Goal: Information Seeking & Learning: Find specific fact

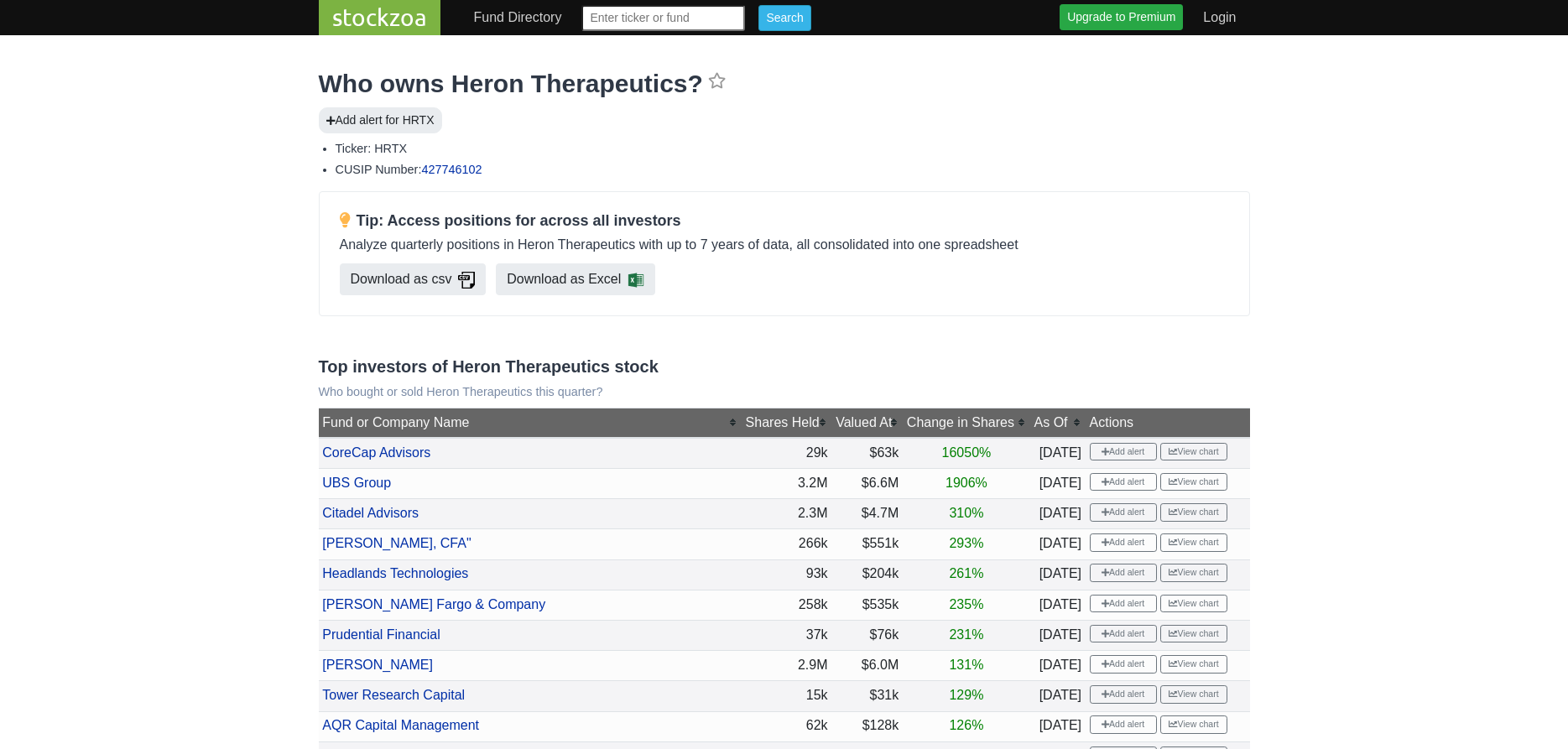
click at [660, 9] on input "text" at bounding box center [663, 18] width 163 height 26
type input "onds"
click at [773, 22] on input "Search" at bounding box center [784, 18] width 52 height 26
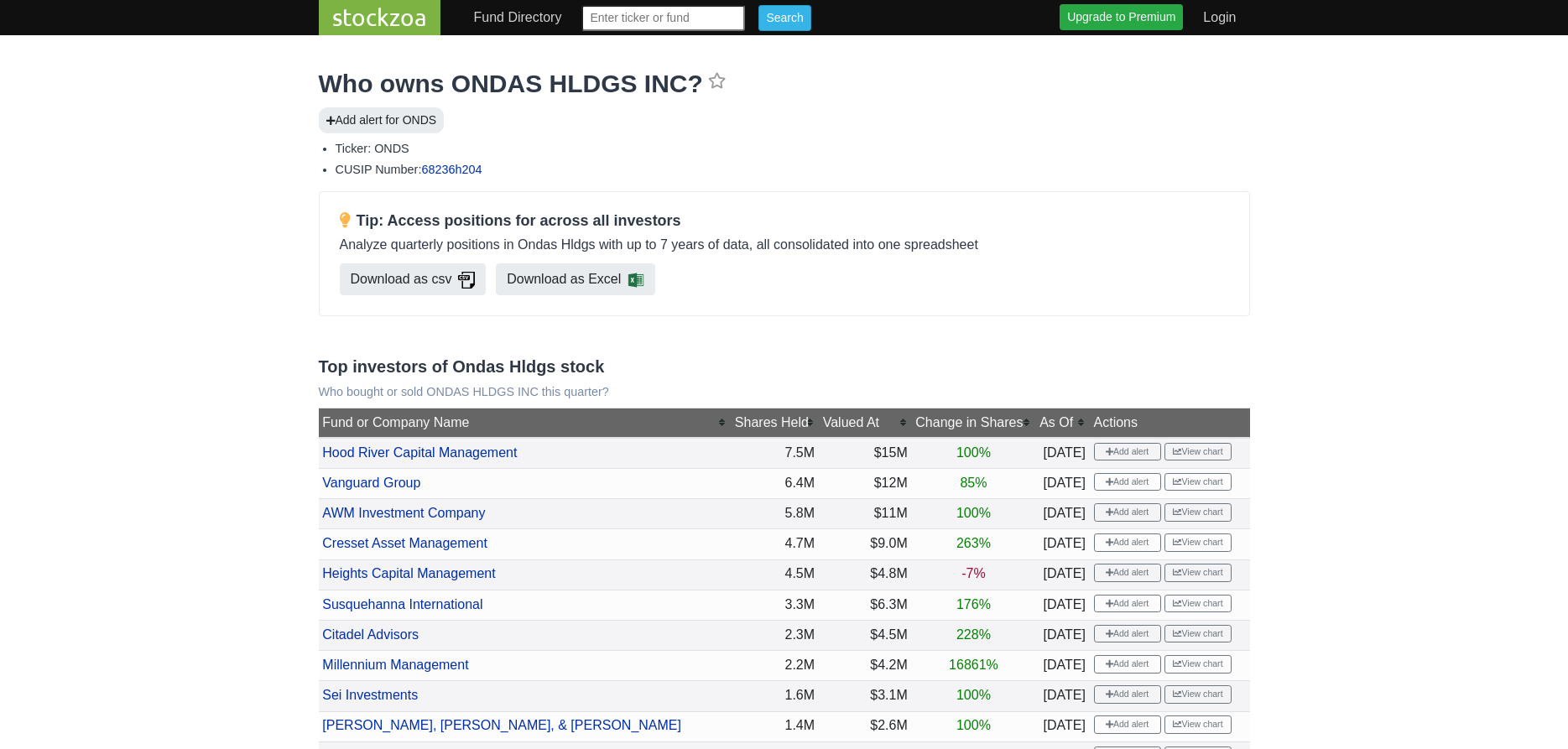
click at [922, 418] on div "Change in Shares" at bounding box center [973, 423] width 116 height 20
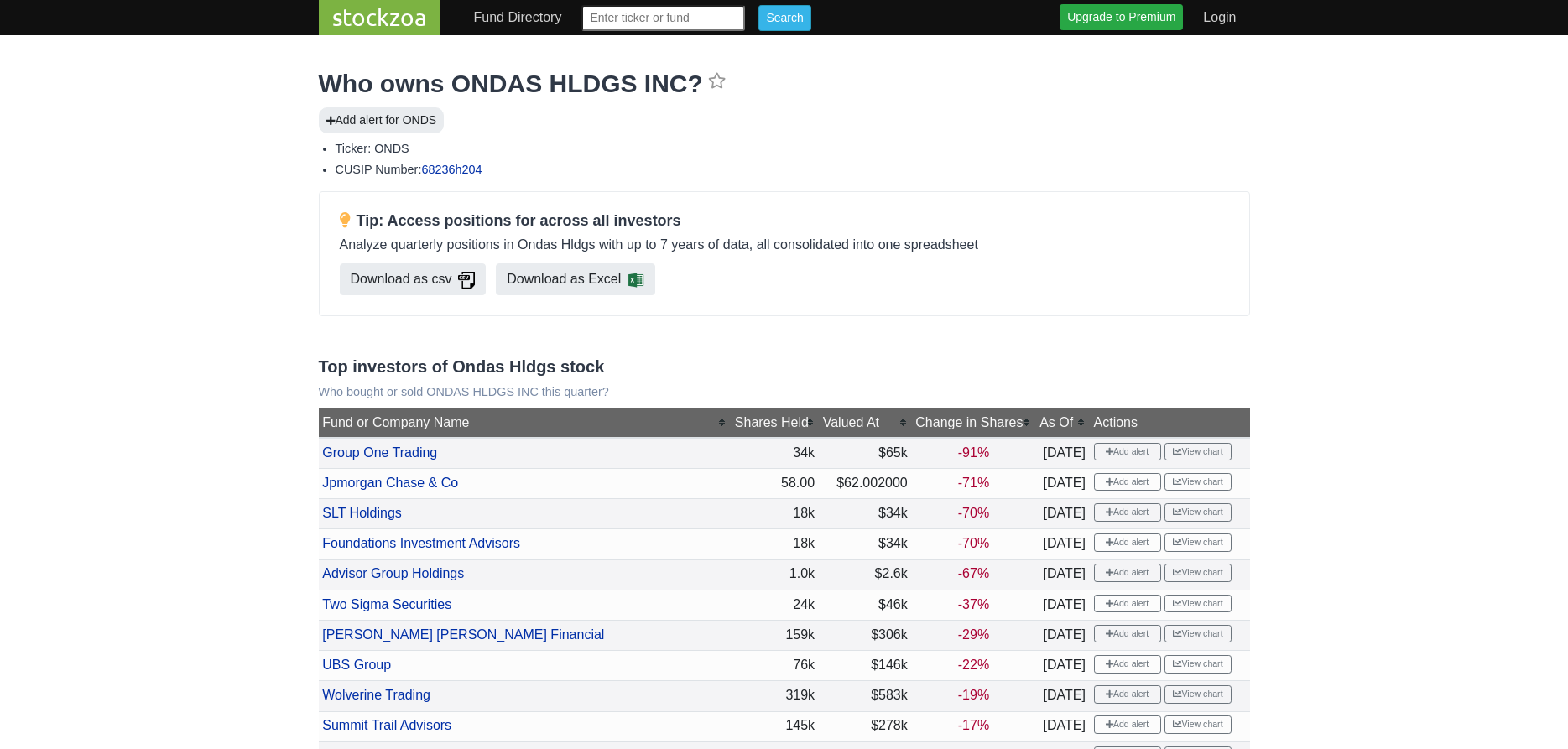
click at [922, 418] on div "Change in Shares" at bounding box center [973, 423] width 116 height 20
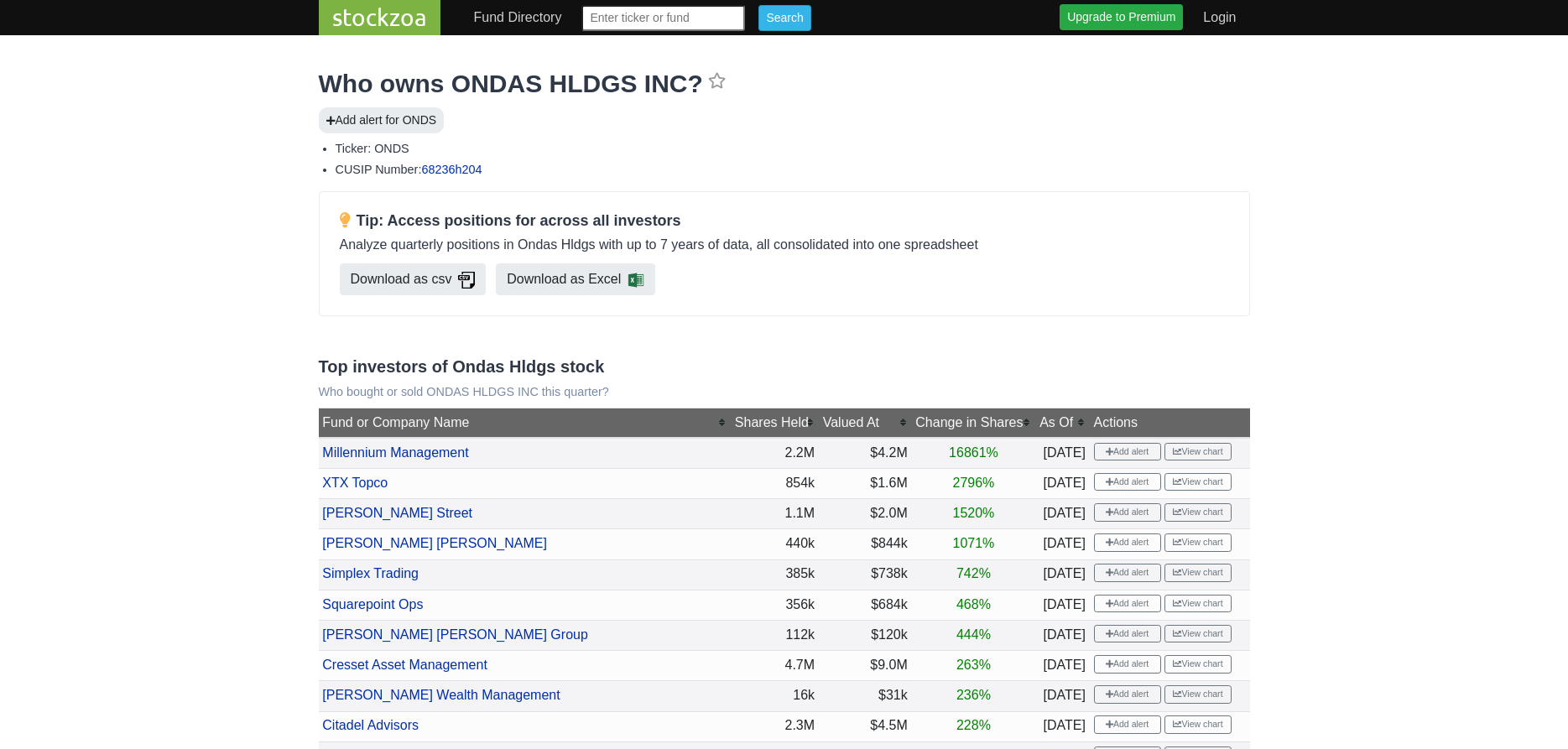
click at [593, 20] on input "text" at bounding box center [663, 18] width 163 height 26
type input "huma"
click at [764, 22] on input "Search" at bounding box center [784, 18] width 52 height 26
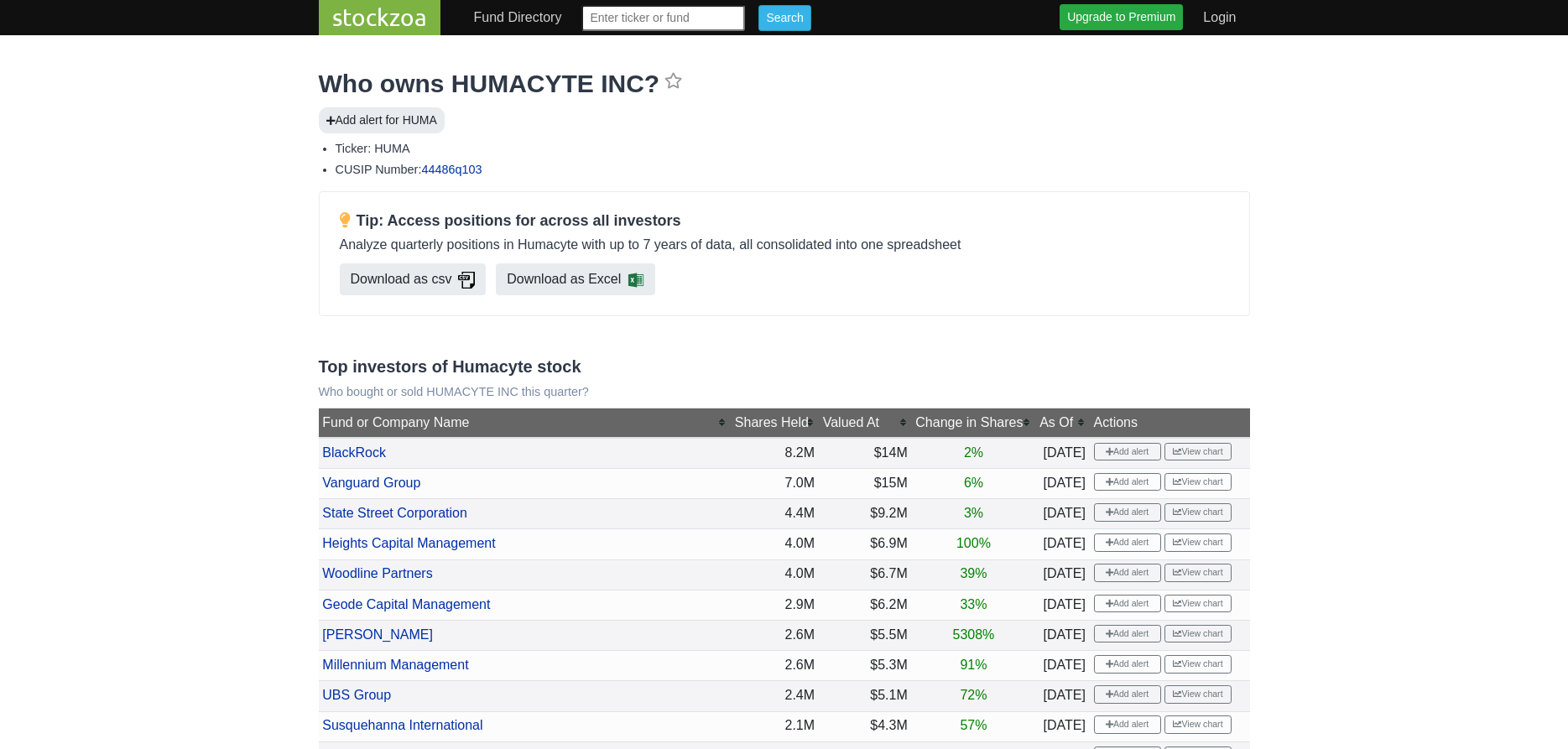
click at [929, 421] on div "Change in Shares" at bounding box center [973, 423] width 116 height 20
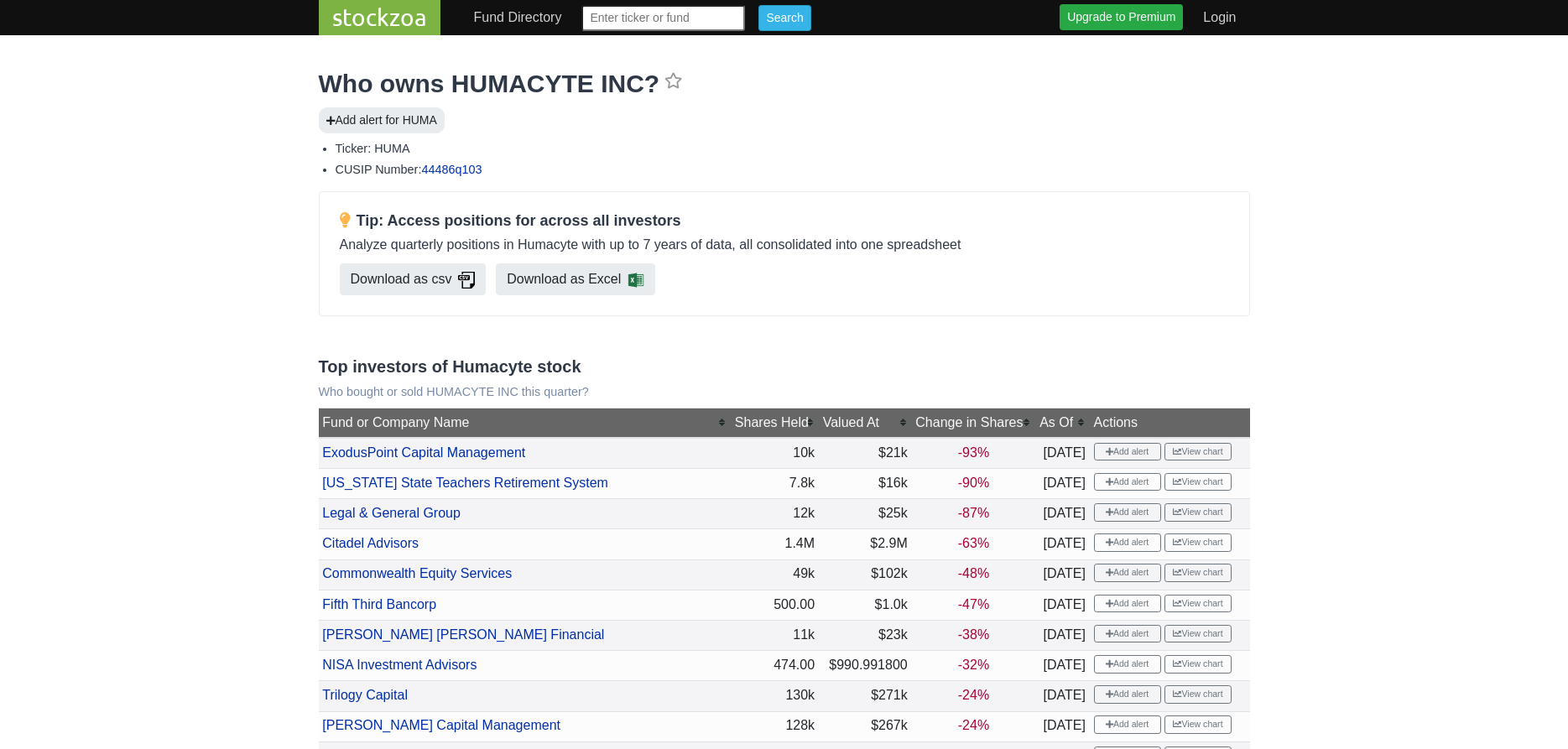
click at [929, 421] on div "Change in Shares" at bounding box center [973, 423] width 116 height 20
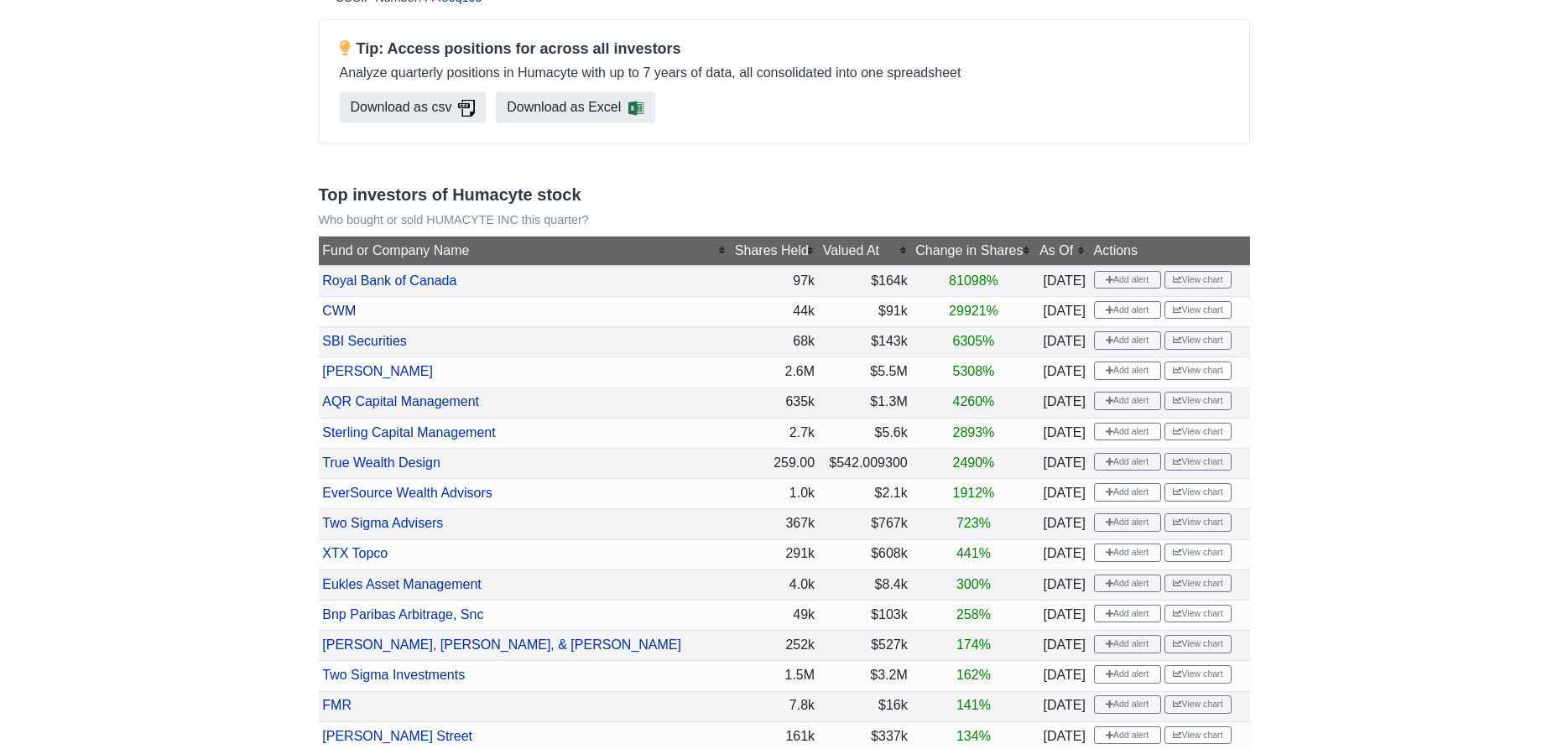
scroll to position [171, 0]
